Goal: Transaction & Acquisition: Purchase product/service

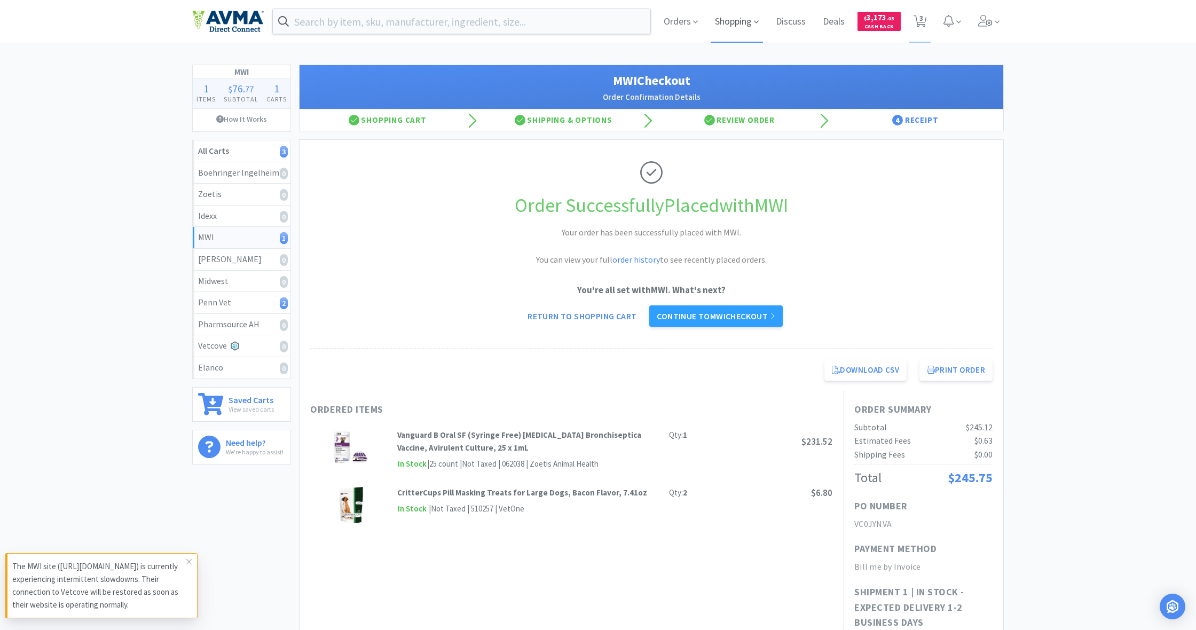
click at [706, 20] on span "Shopping" at bounding box center [736, 21] width 52 height 43
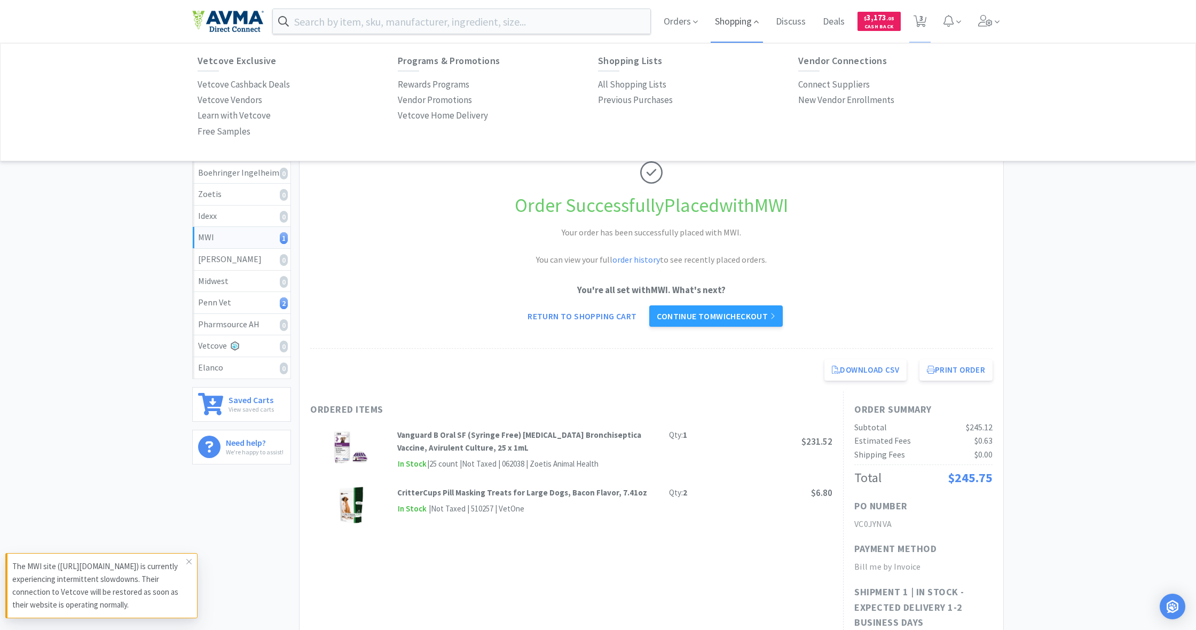
scroll to position [1, 0]
click at [610, 80] on p "All Shopping Lists" at bounding box center [632, 83] width 68 height 14
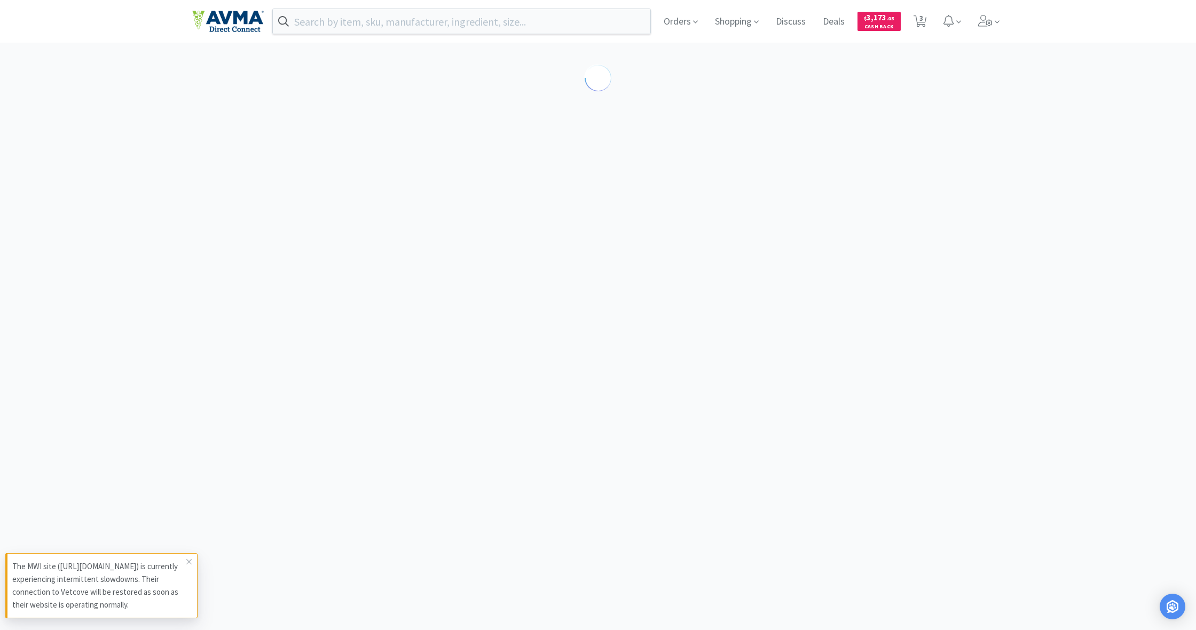
select select "1"
select select "5"
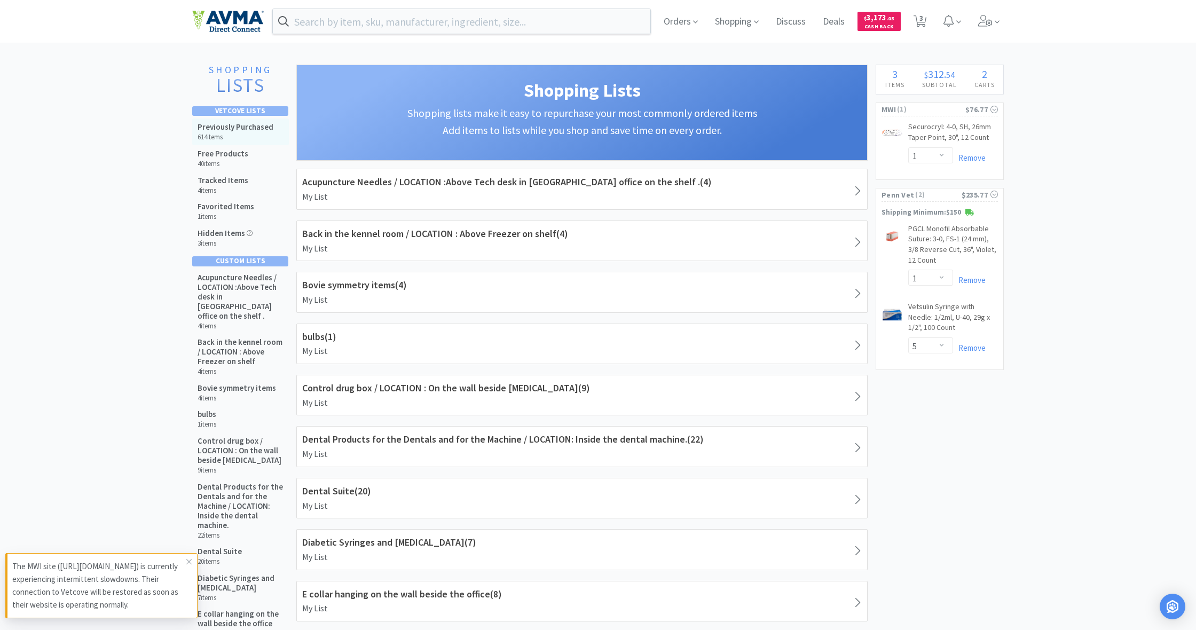
click at [246, 128] on h5 "Previously Purchased" at bounding box center [235, 127] width 76 height 10
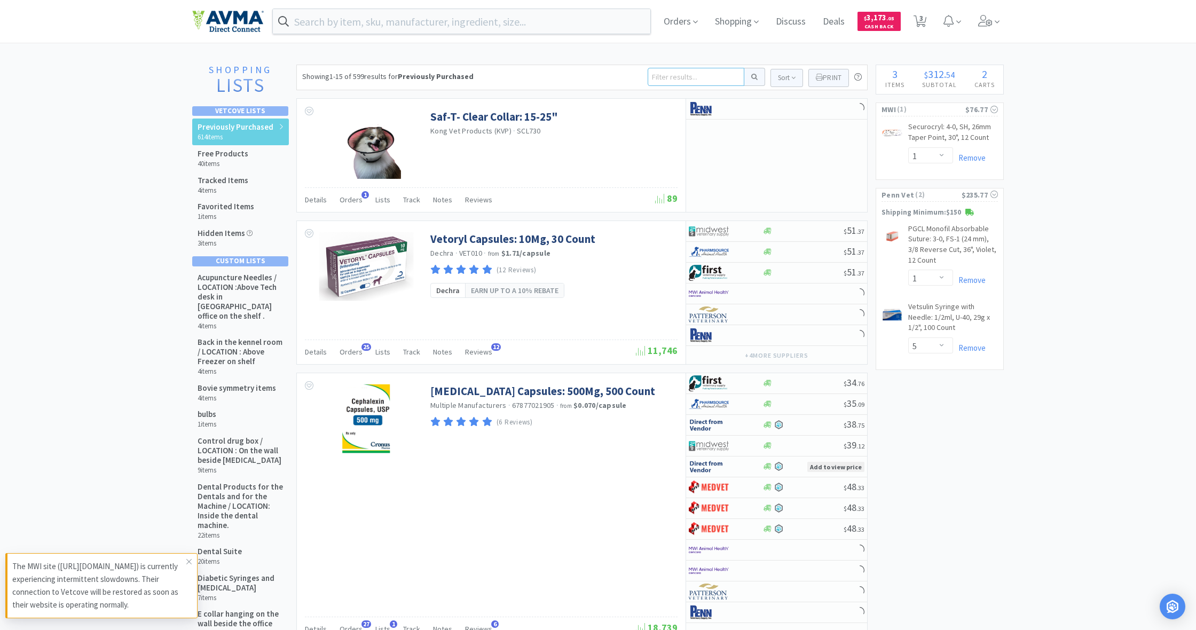
click at [687, 77] on input at bounding box center [695, 77] width 97 height 18
type input "8 dram"
click at [706, 77] on button at bounding box center [754, 77] width 21 height 18
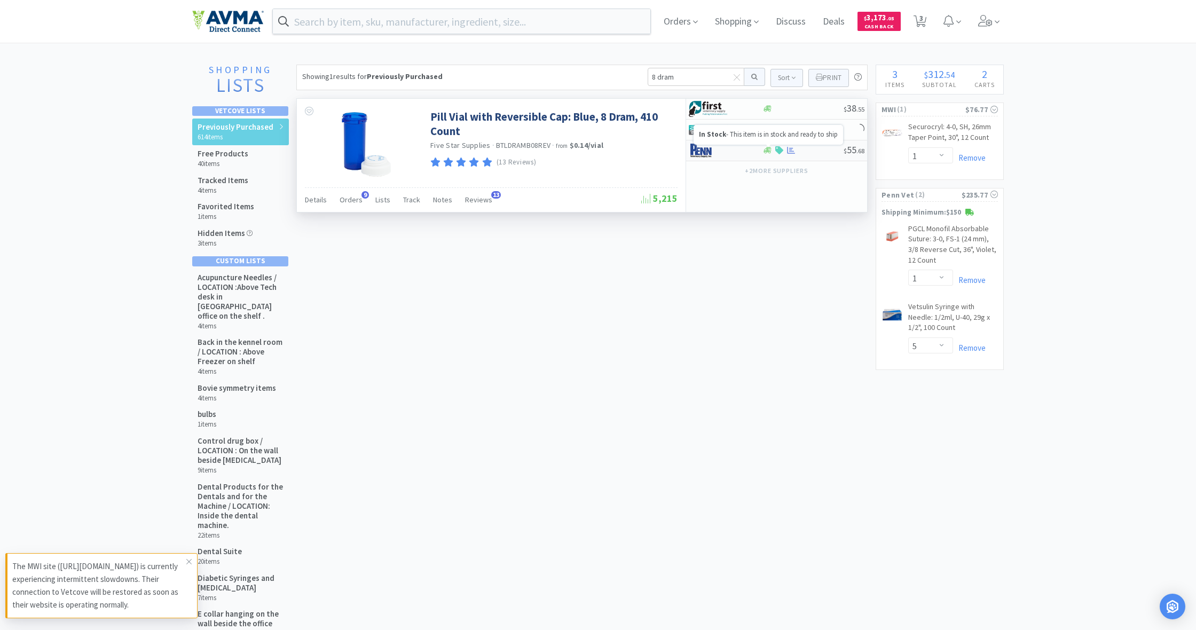
click at [706, 152] on icon at bounding box center [767, 150] width 8 height 6
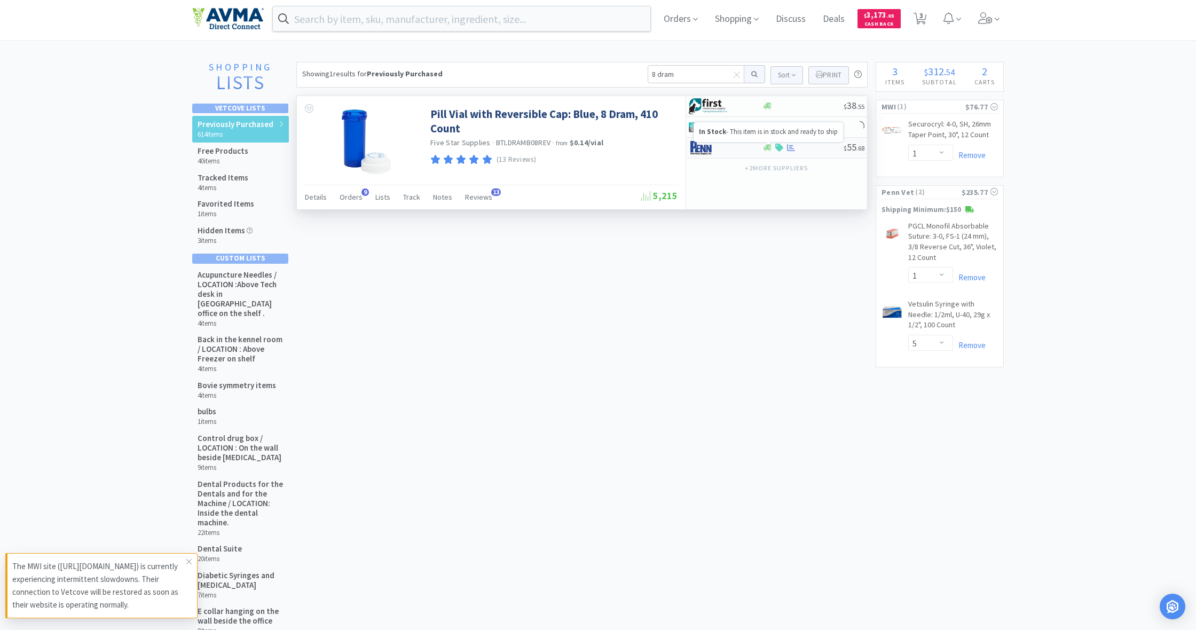
select select "1"
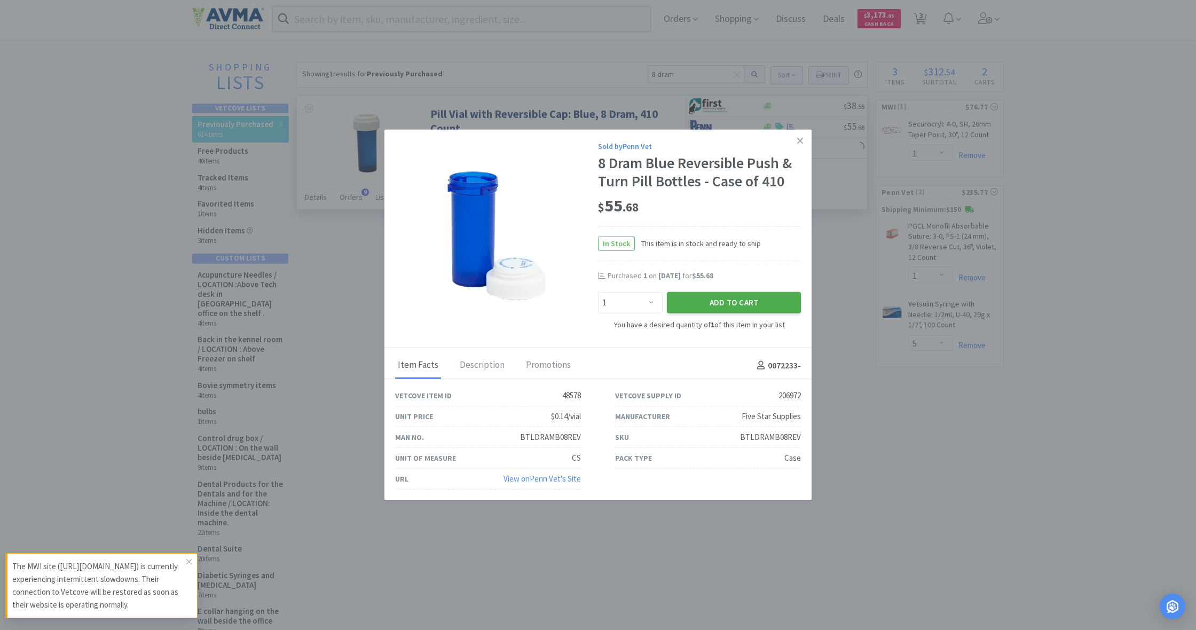
click at [706, 294] on button "Add to Cart" at bounding box center [734, 302] width 134 height 21
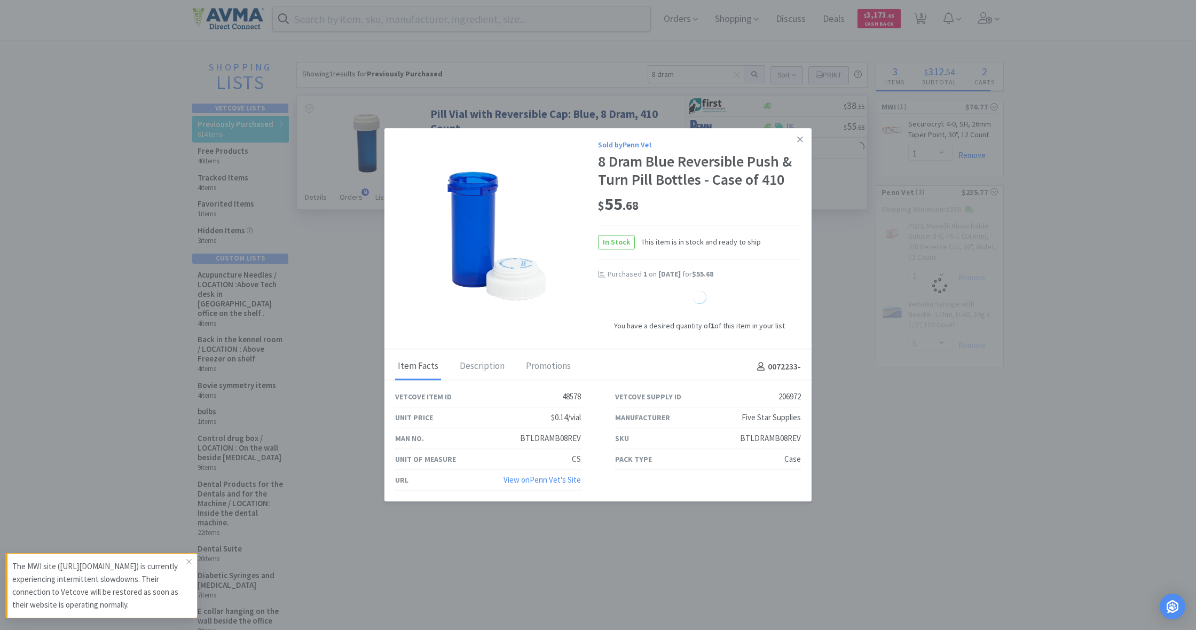
select select "1"
select select "5"
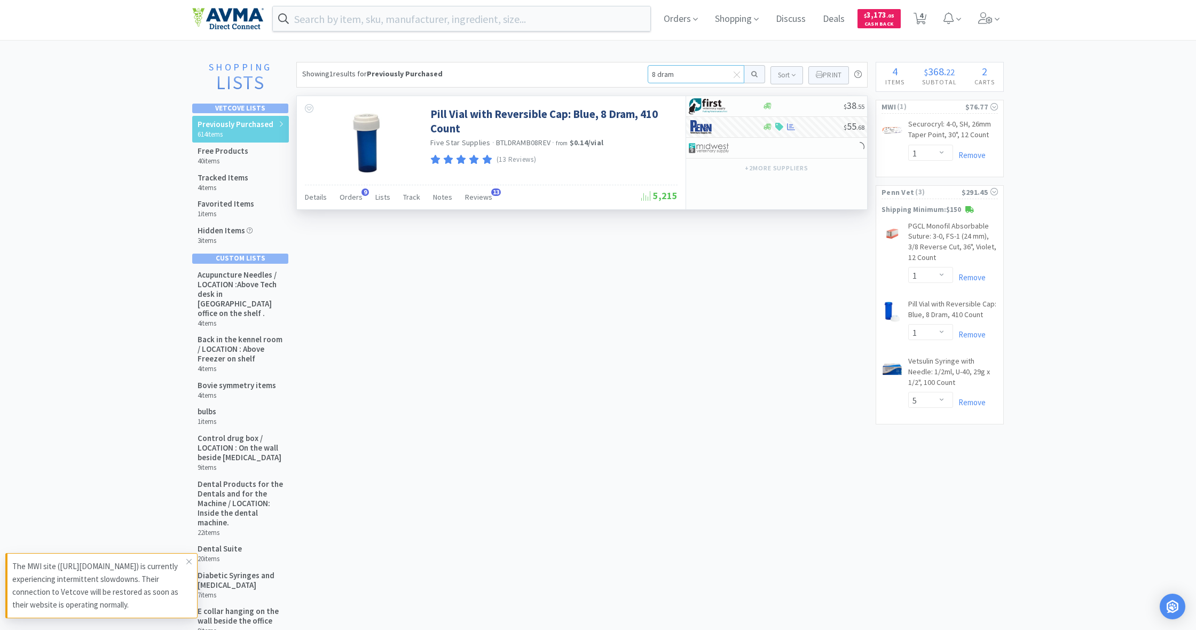
drag, startPoint x: 674, startPoint y: 75, endPoint x: 637, endPoint y: 72, distance: 37.5
click at [637, 72] on div "Showing 1 results for Previously Purchased 8 dram Sort Print Previously Purchas…" at bounding box center [581, 75] width 571 height 26
type input "13 dram"
click at [706, 74] on button at bounding box center [754, 74] width 21 height 18
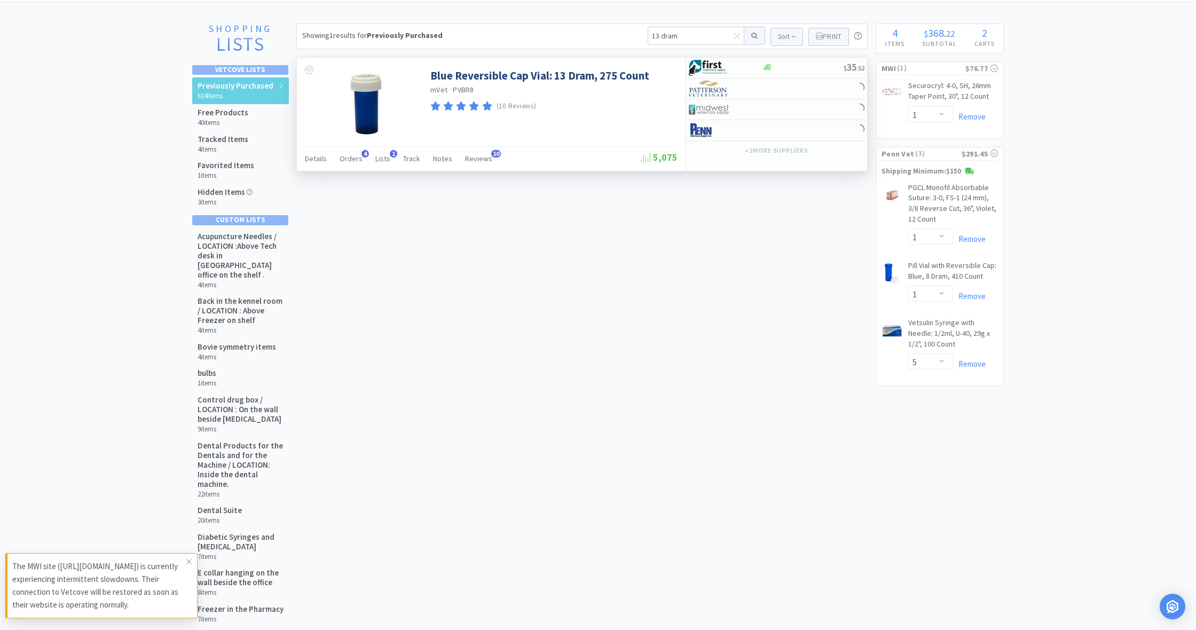
scroll to position [50, 0]
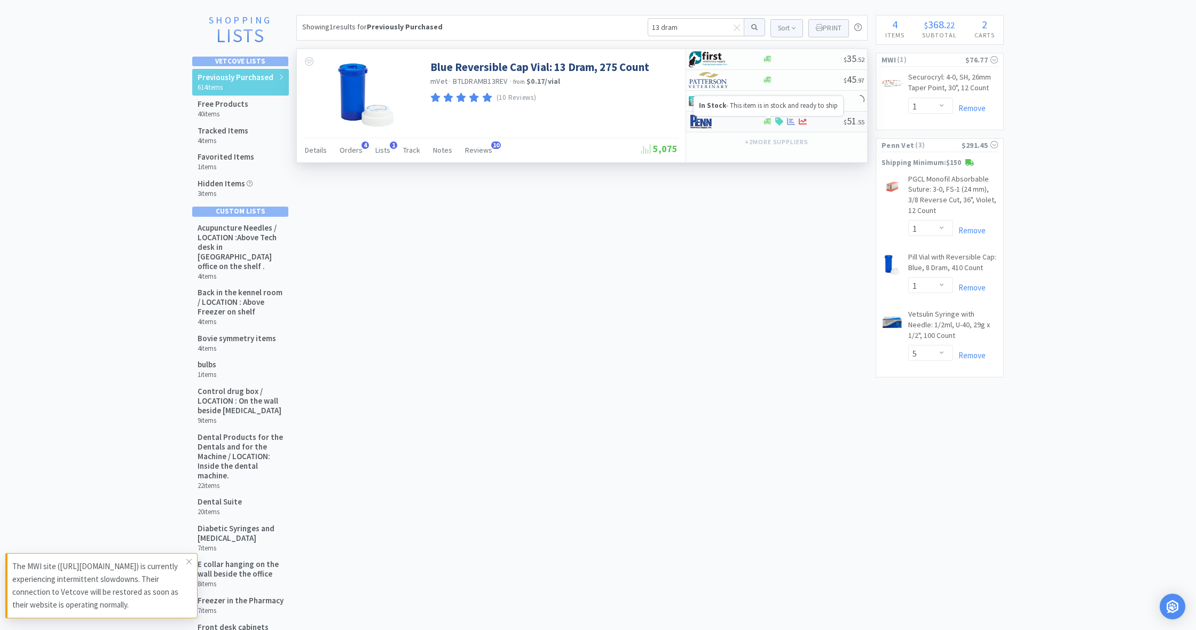
click at [706, 122] on icon at bounding box center [767, 121] width 8 height 6
select select "1"
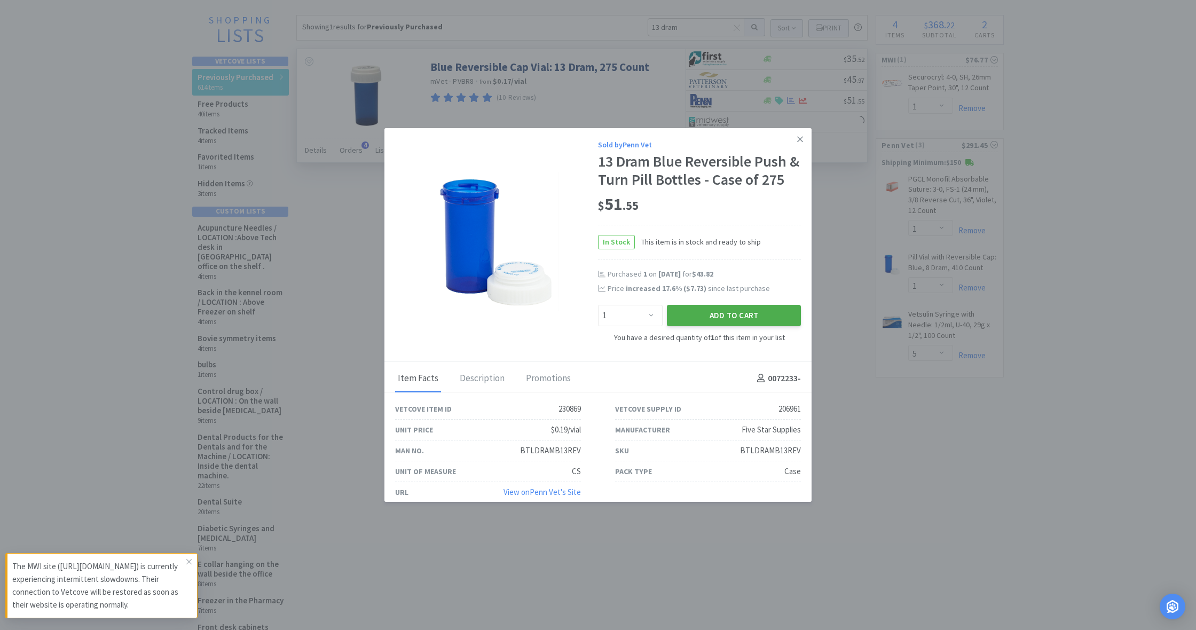
click at [706, 315] on button "Add to Cart" at bounding box center [734, 315] width 134 height 21
select select "1"
select select "5"
